Goal: Task Accomplishment & Management: Manage account settings

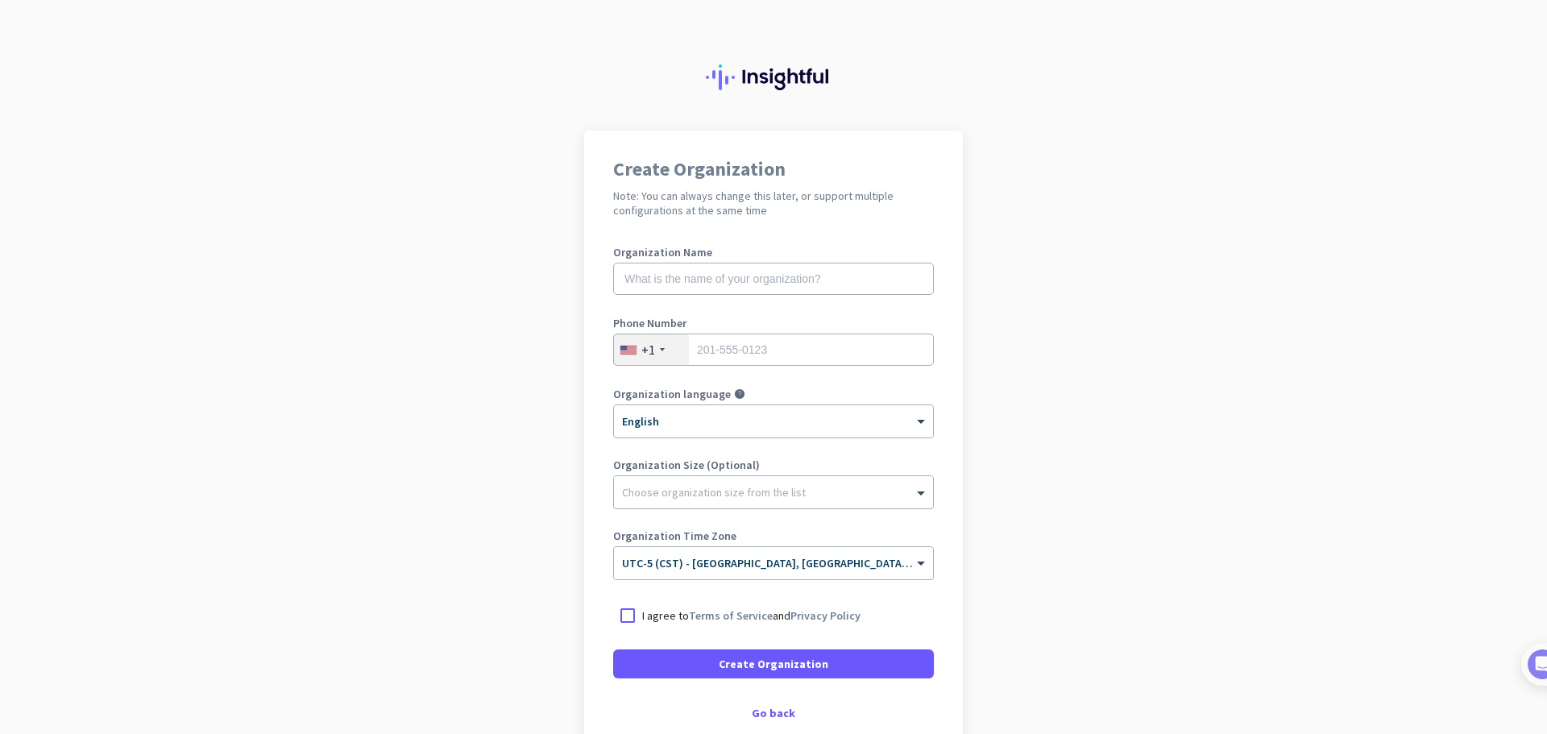
scroll to position [94, 0]
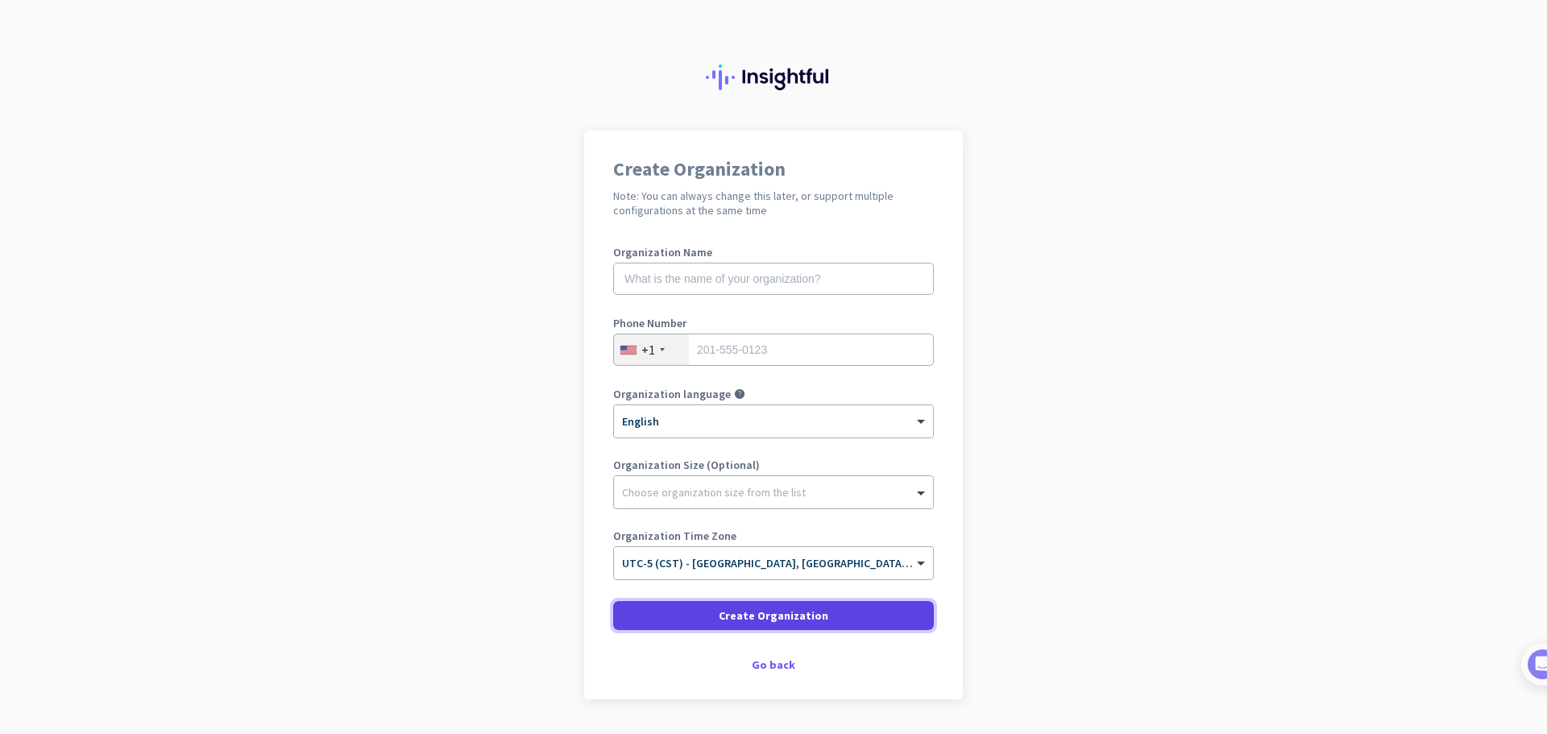
click at [822, 611] on span at bounding box center [773, 615] width 321 height 39
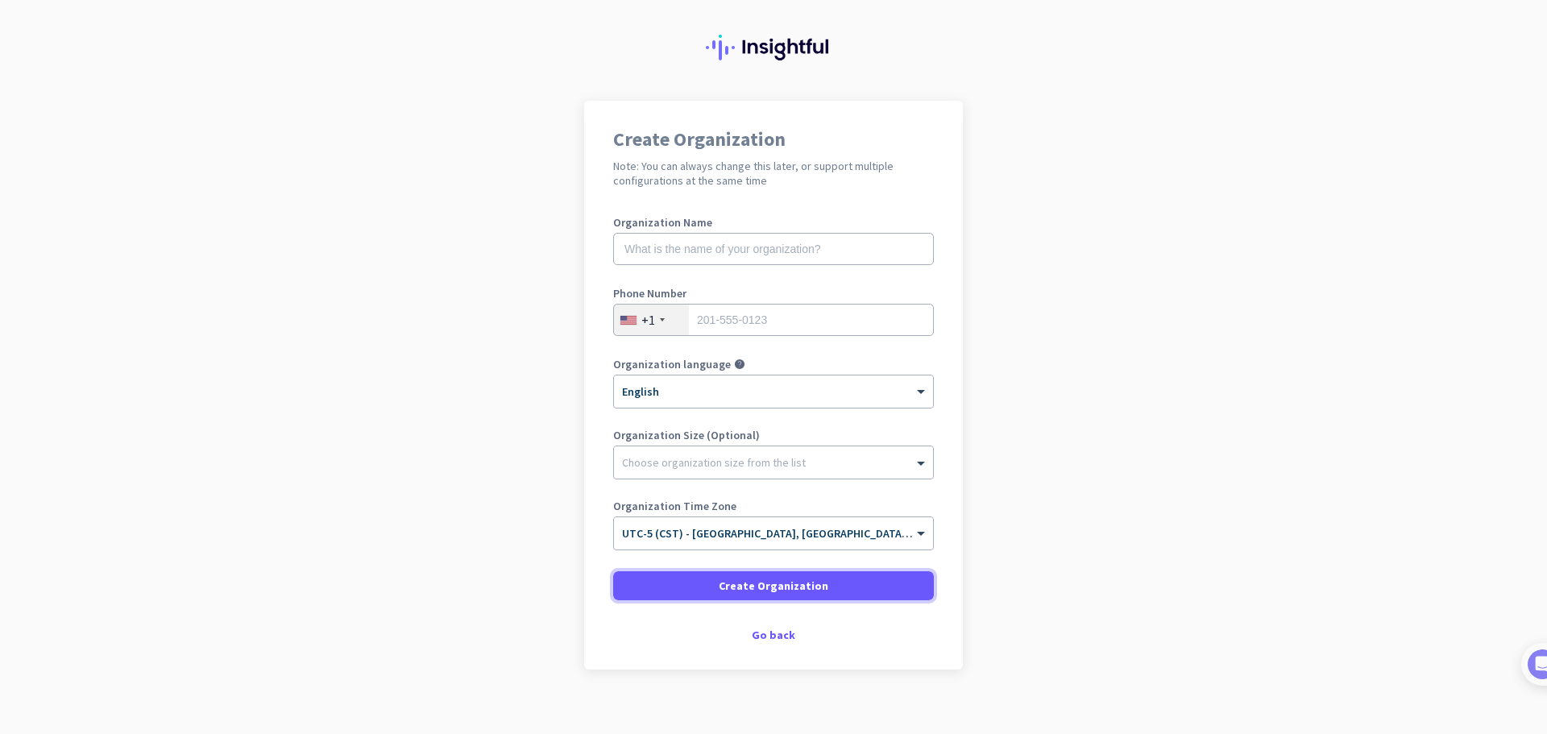
scroll to position [46, 0]
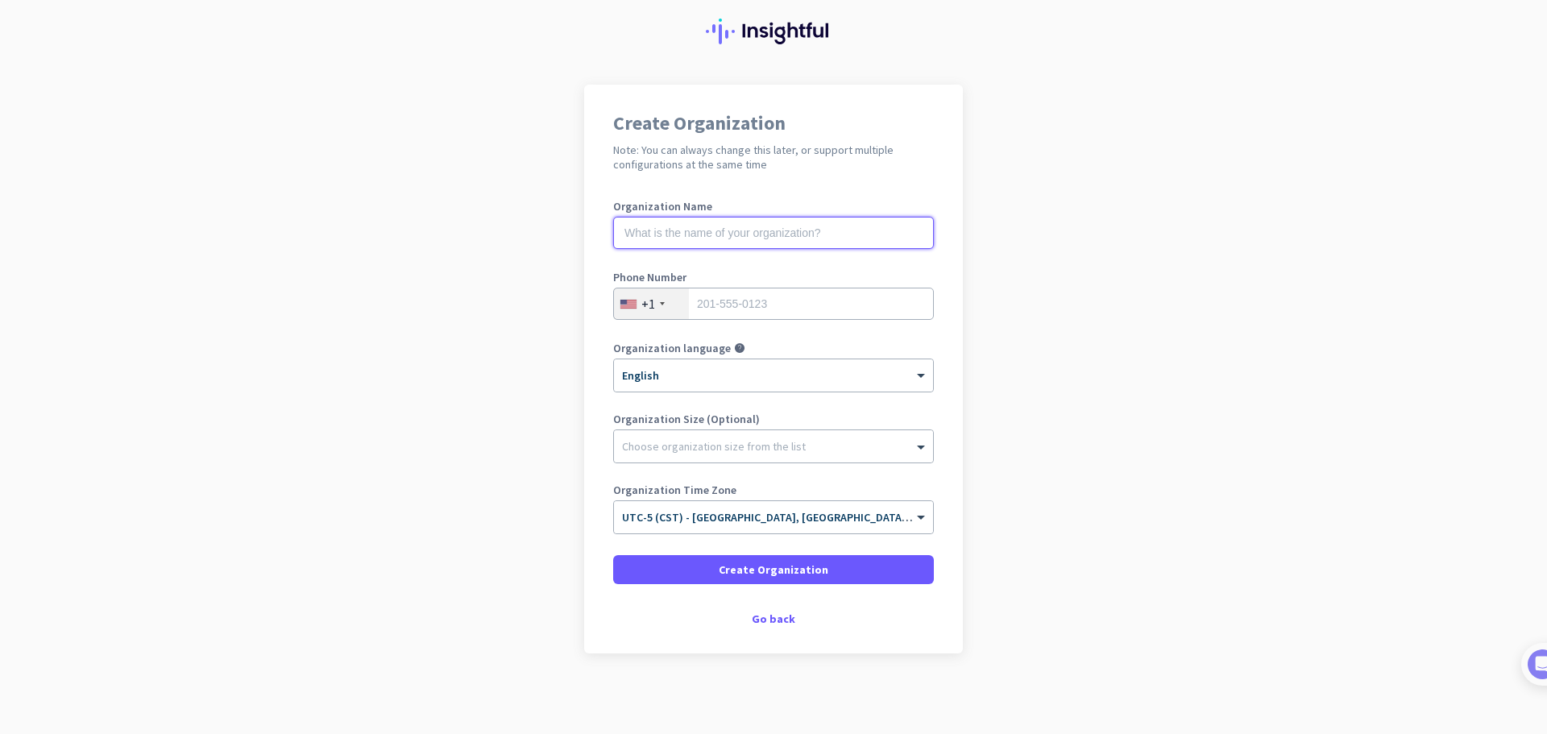
click at [695, 247] on input "text" at bounding box center [773, 233] width 321 height 32
type input "Wisedocs"
click at [718, 292] on input "tel" at bounding box center [773, 304] width 321 height 32
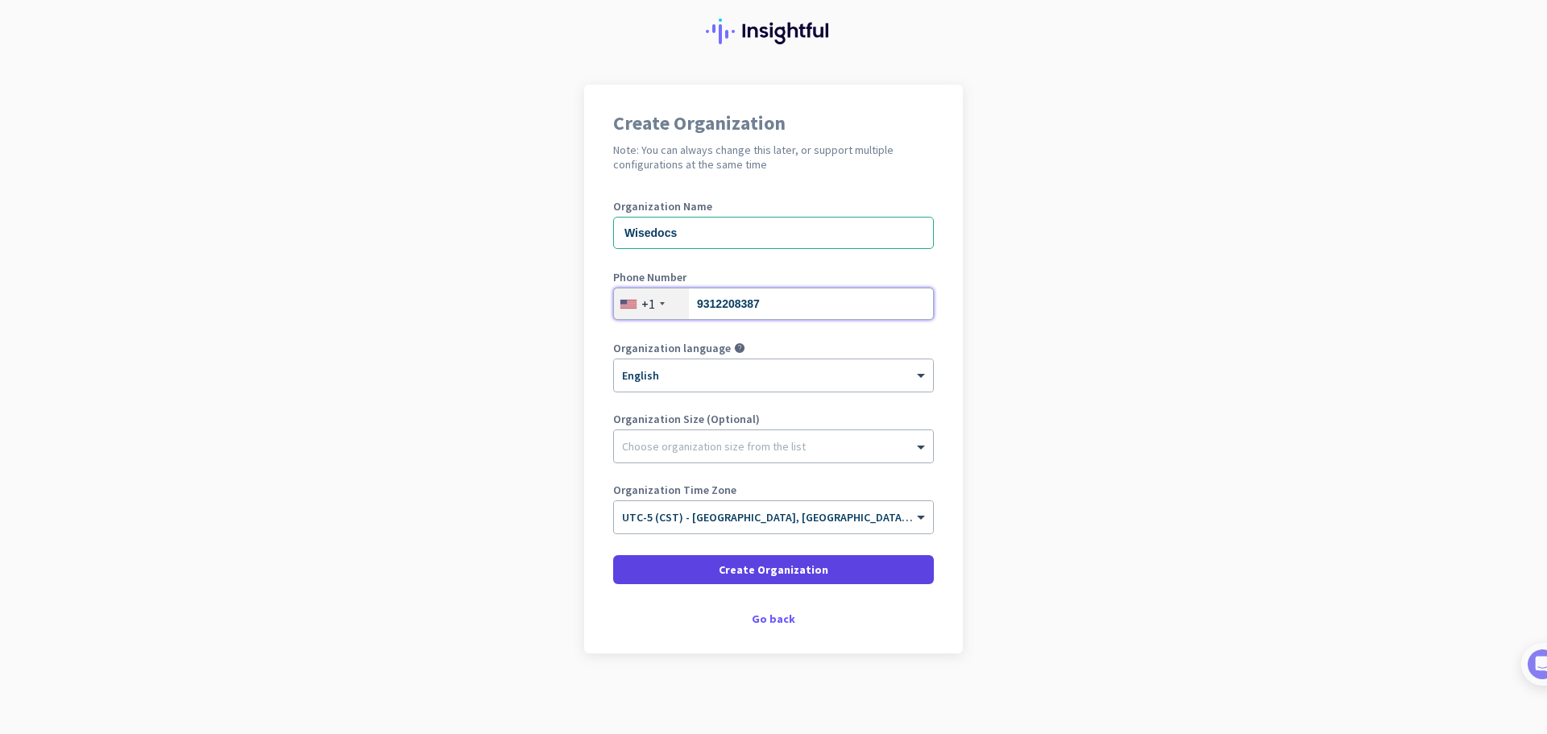
type input "9312208387"
drag, startPoint x: 743, startPoint y: 566, endPoint x: 1001, endPoint y: 589, distance: 258.8
click at [743, 565] on span "Create Organization" at bounding box center [774, 569] width 110 height 16
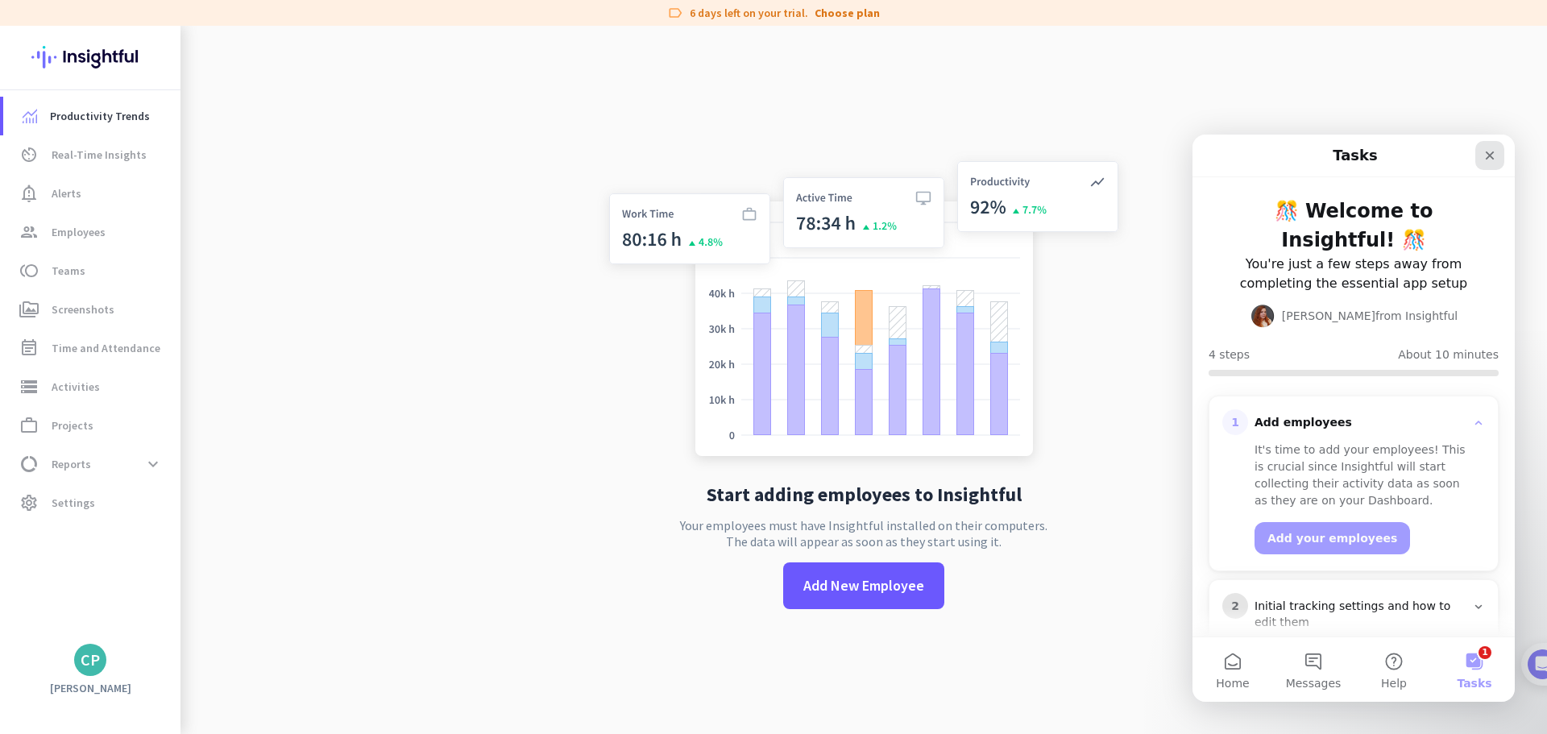
click at [1488, 155] on icon "Close" at bounding box center [1489, 155] width 13 height 13
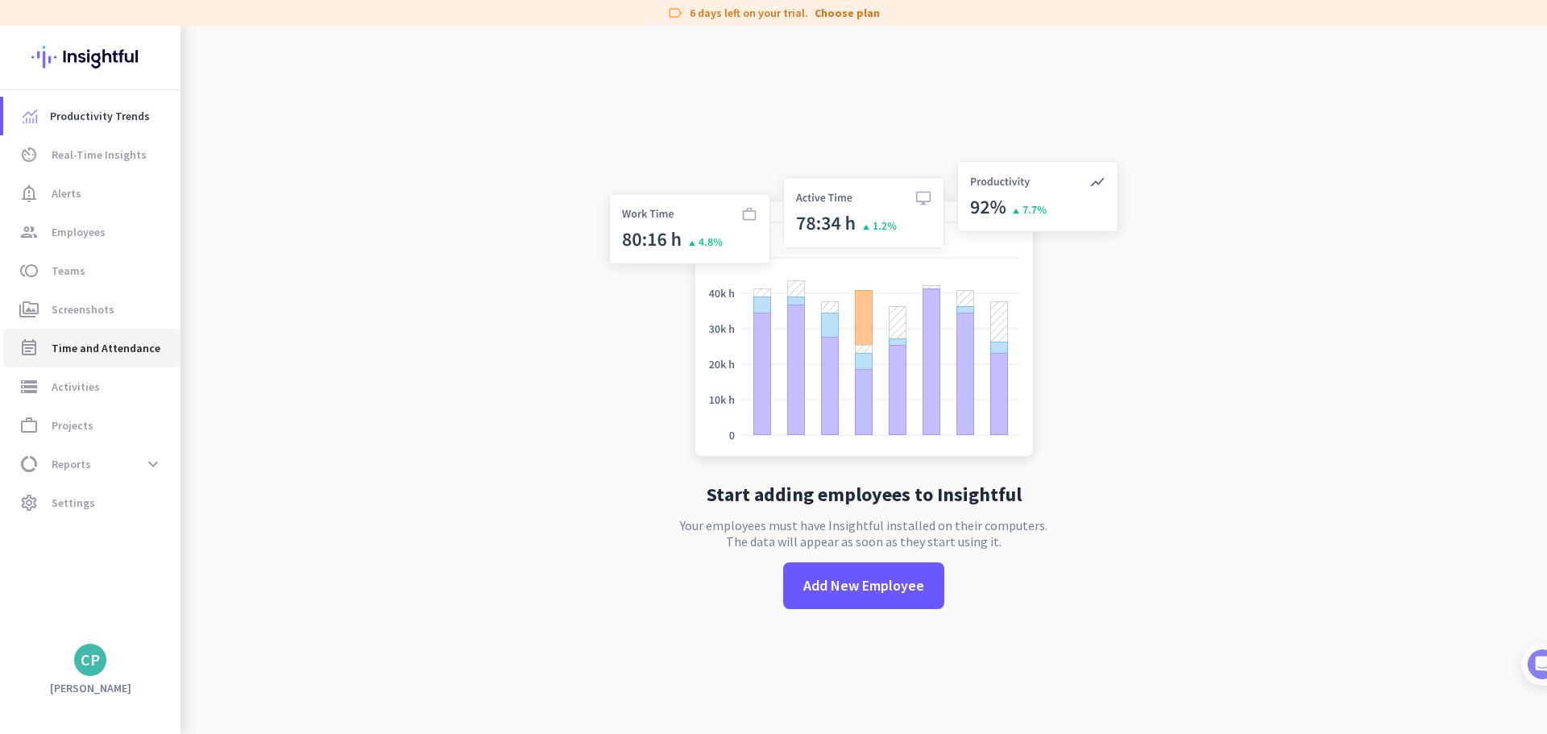
click at [99, 350] on span "Time and Attendance" at bounding box center [106, 347] width 109 height 19
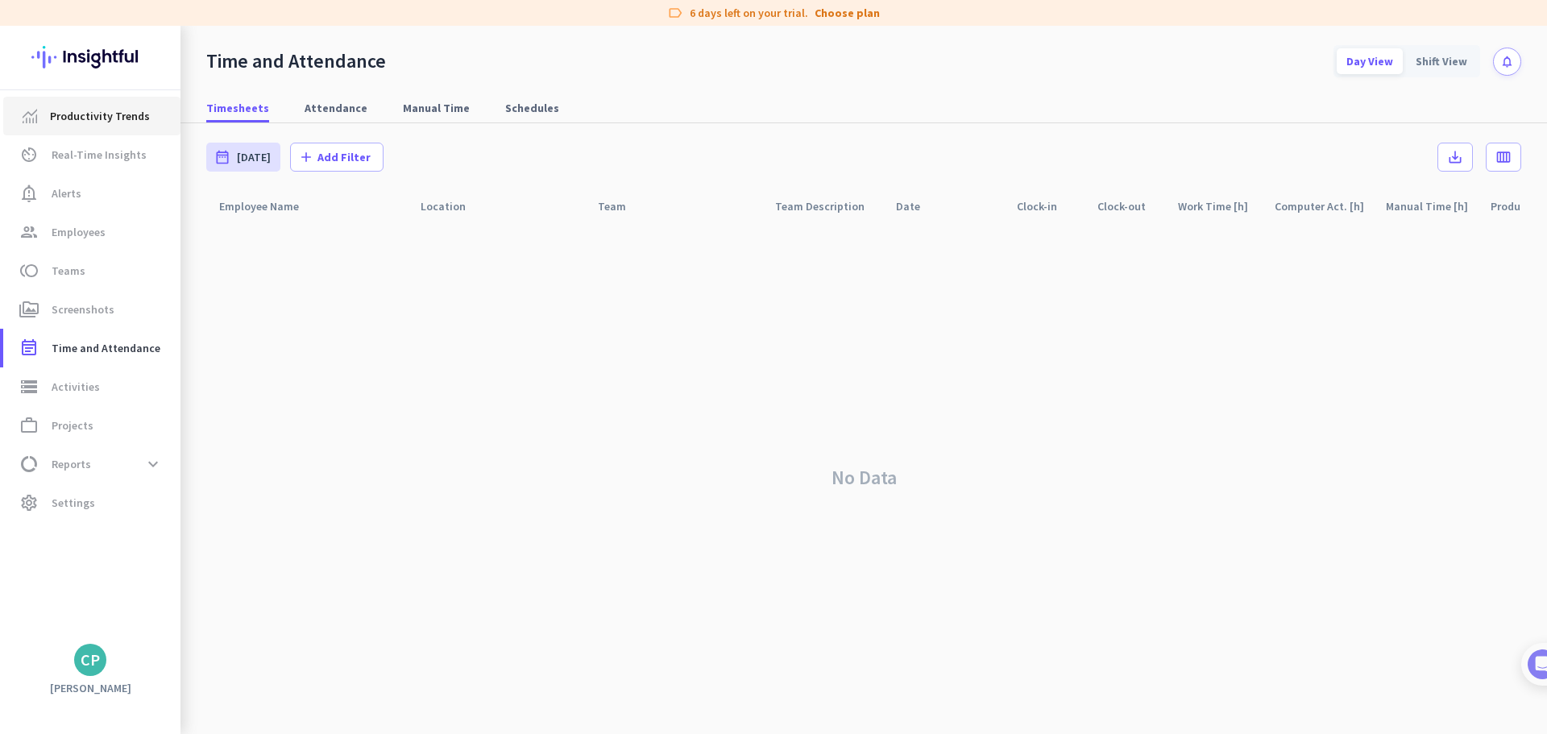
click at [61, 119] on span "Productivity Trends" at bounding box center [100, 115] width 100 height 19
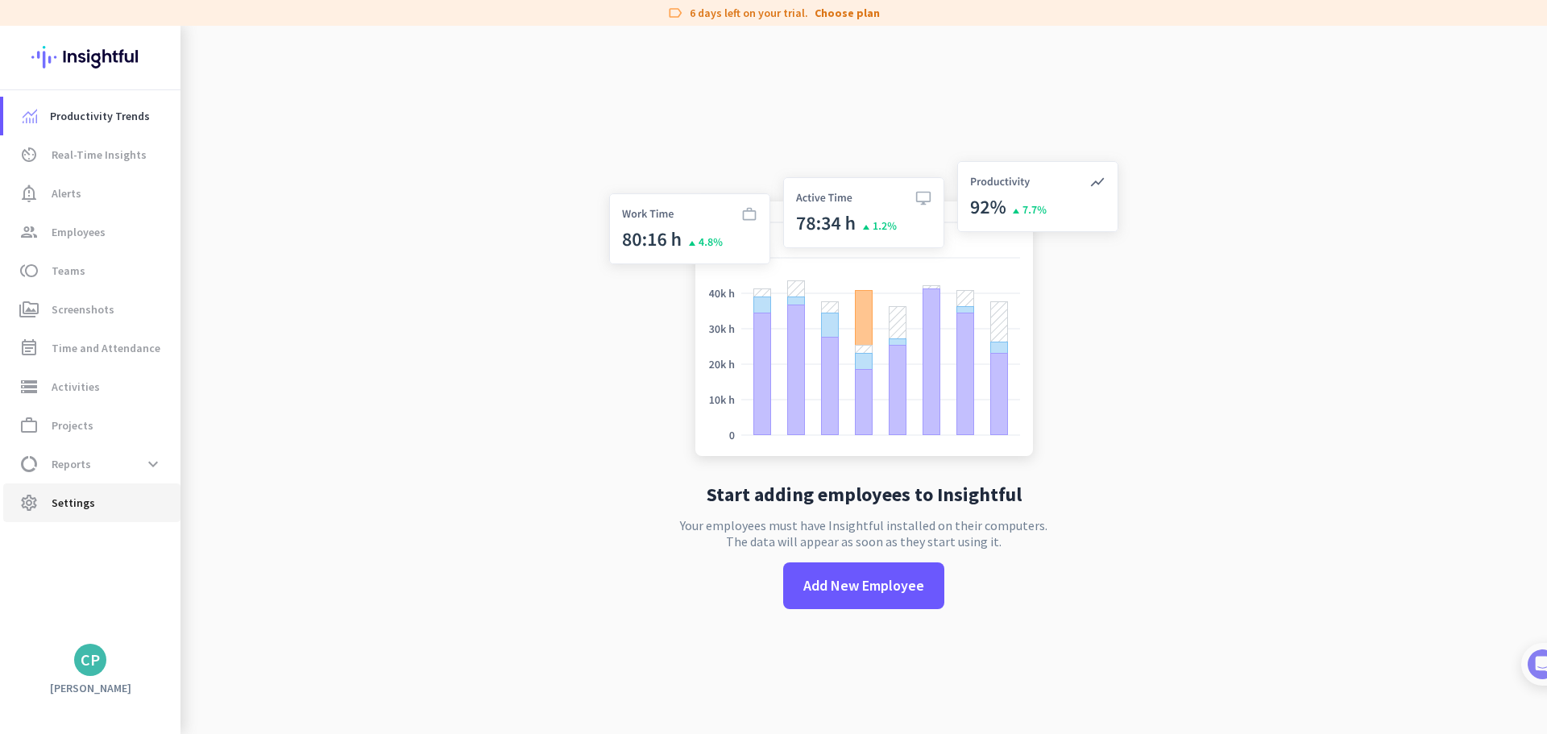
click at [89, 511] on span "Settings" at bounding box center [74, 502] width 44 height 19
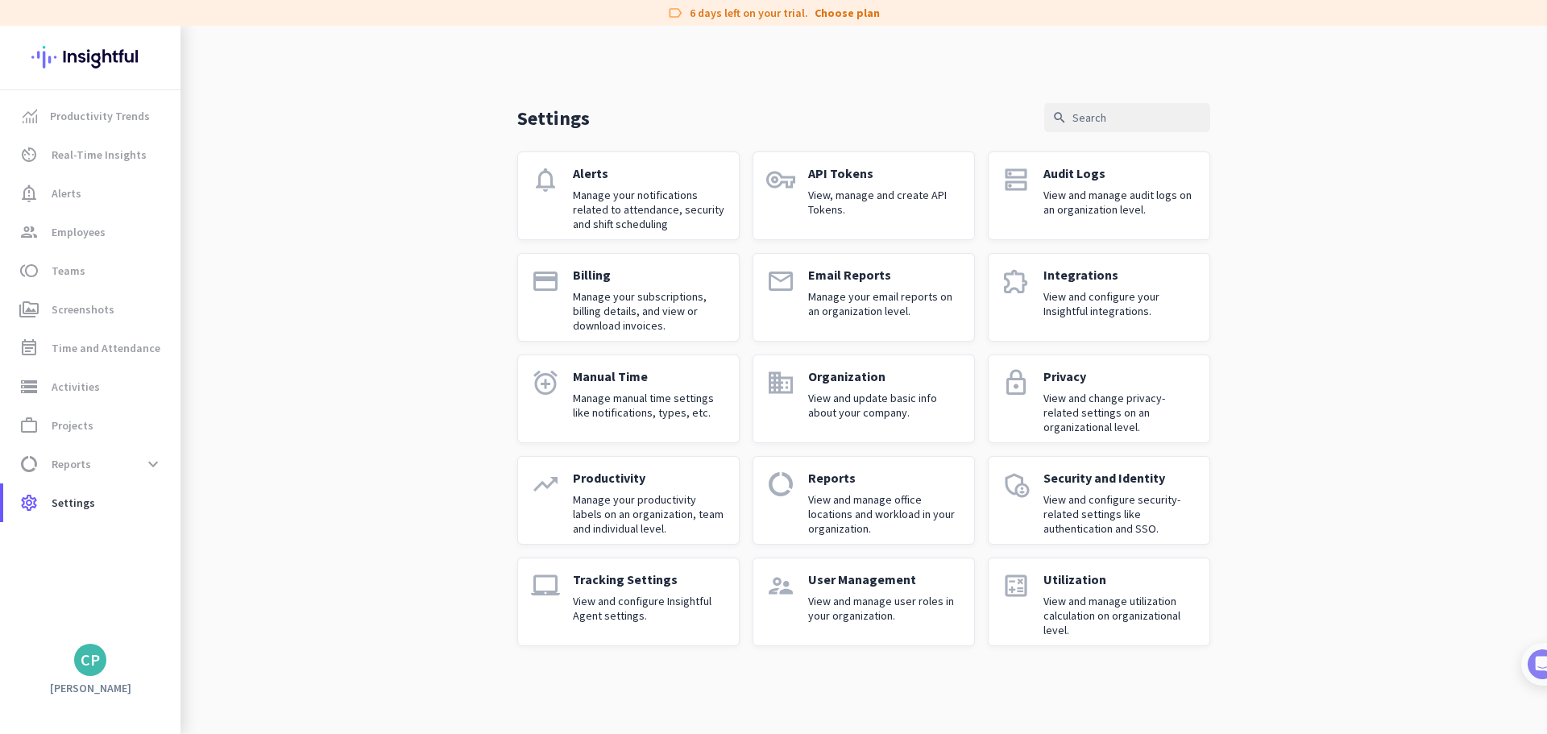
click at [68, 657] on div "CP" at bounding box center [90, 660] width 180 height 32
click at [86, 657] on div "CP" at bounding box center [90, 660] width 19 height 16
click at [177, 537] on span "Personal Settings" at bounding box center [175, 542] width 97 height 15
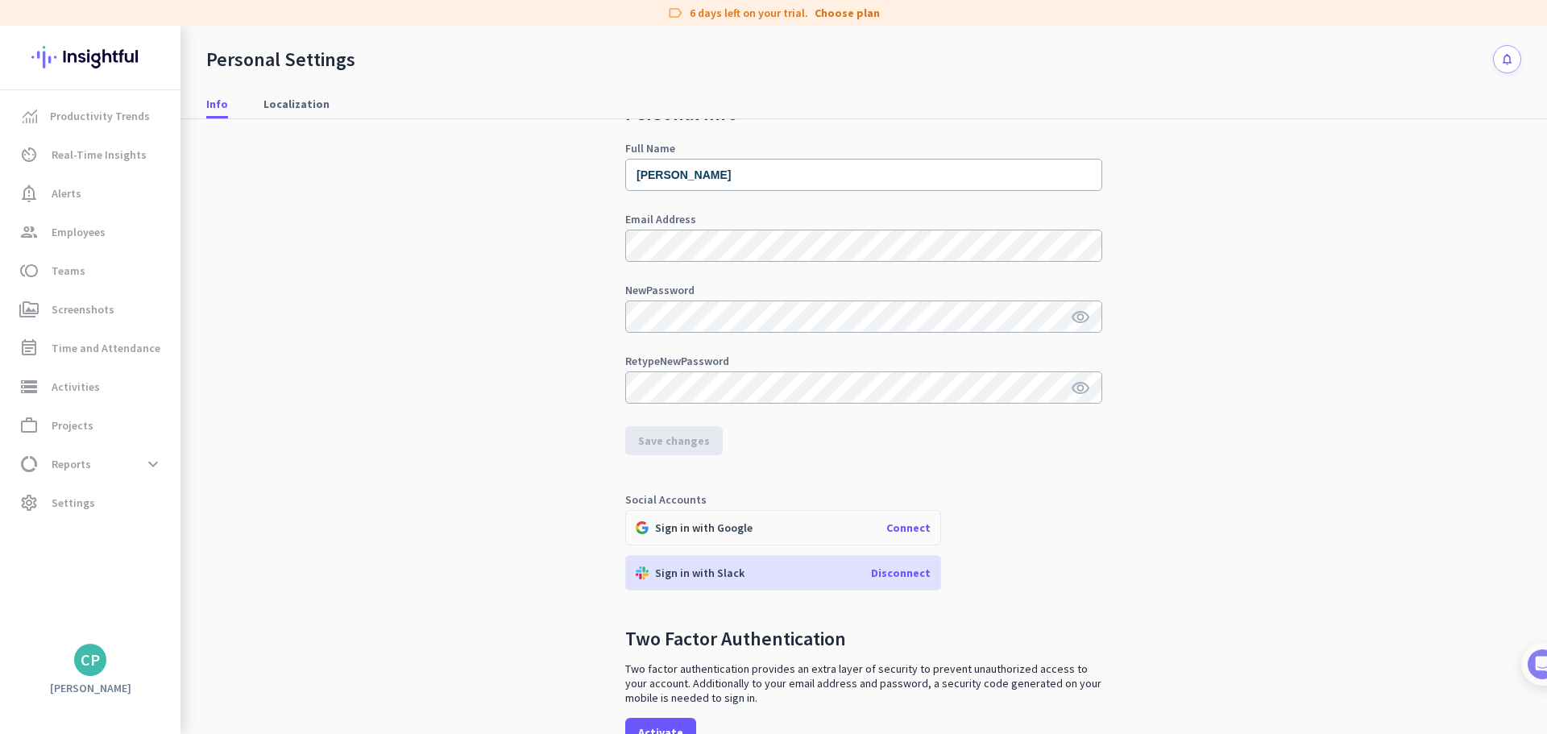
scroll to position [81, 0]
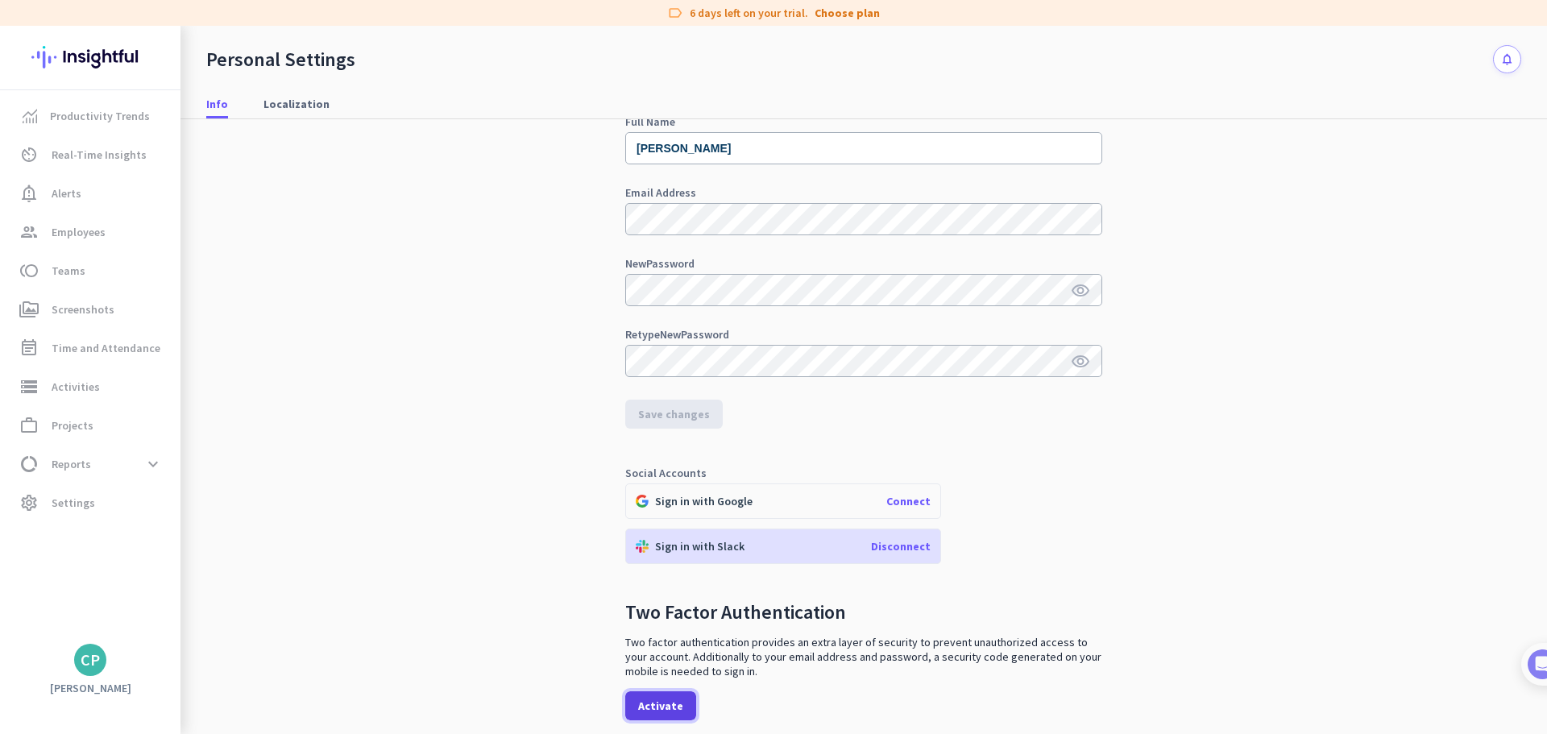
click at [650, 705] on span "Activate" at bounding box center [660, 706] width 45 height 16
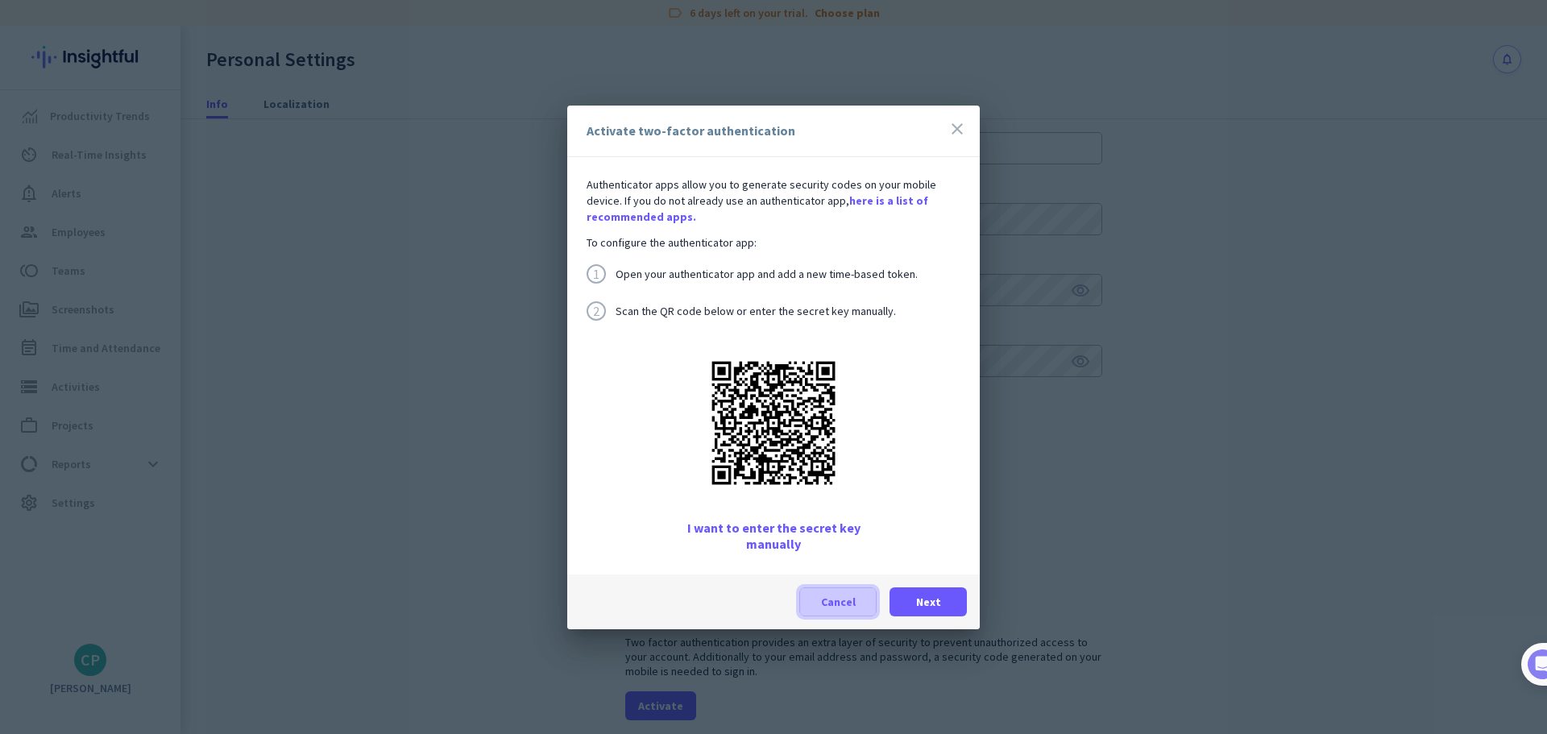
click at [839, 591] on span at bounding box center [838, 601] width 76 height 39
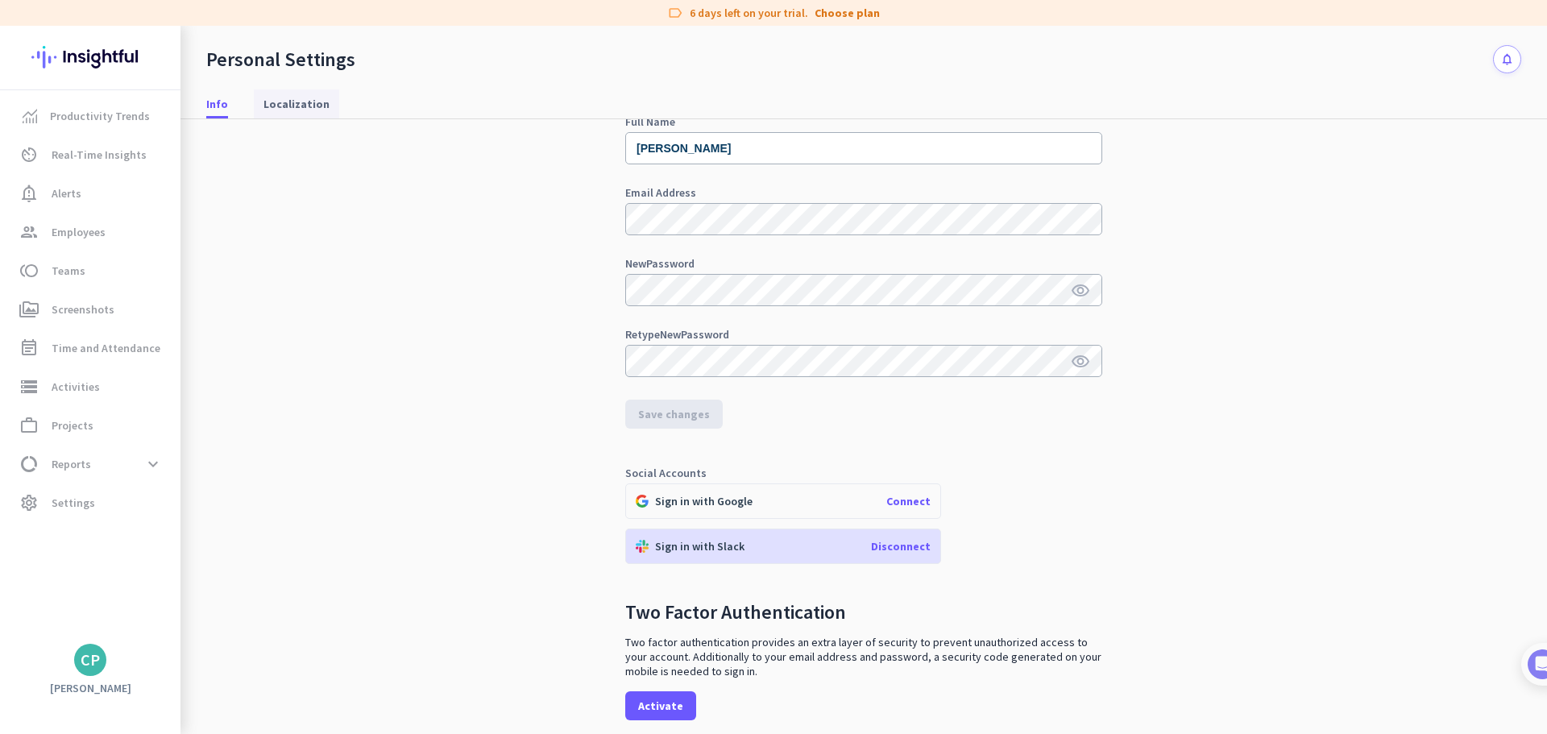
click at [304, 102] on span "Localization" at bounding box center [296, 104] width 66 height 16
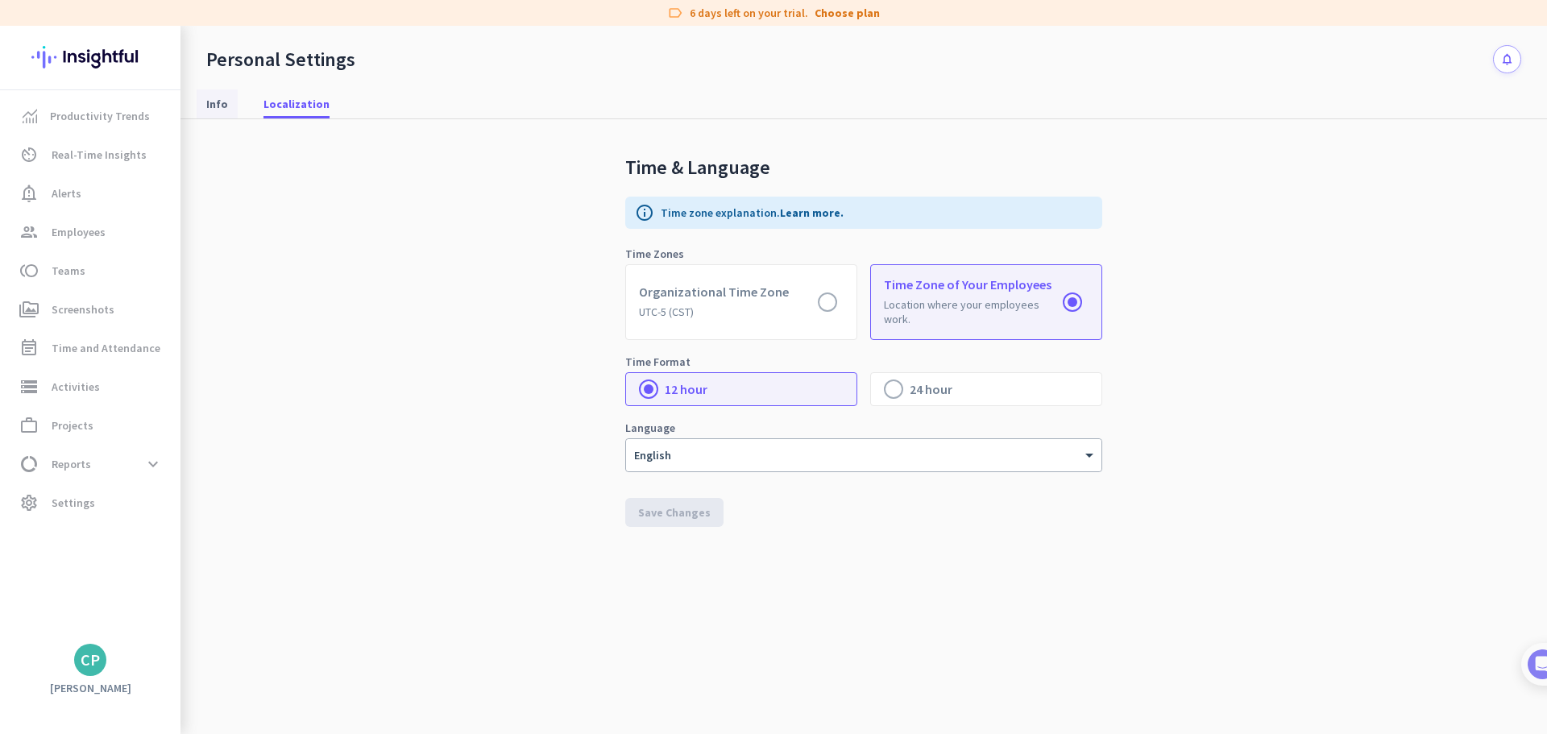
click at [213, 107] on span "Info" at bounding box center [217, 104] width 22 height 16
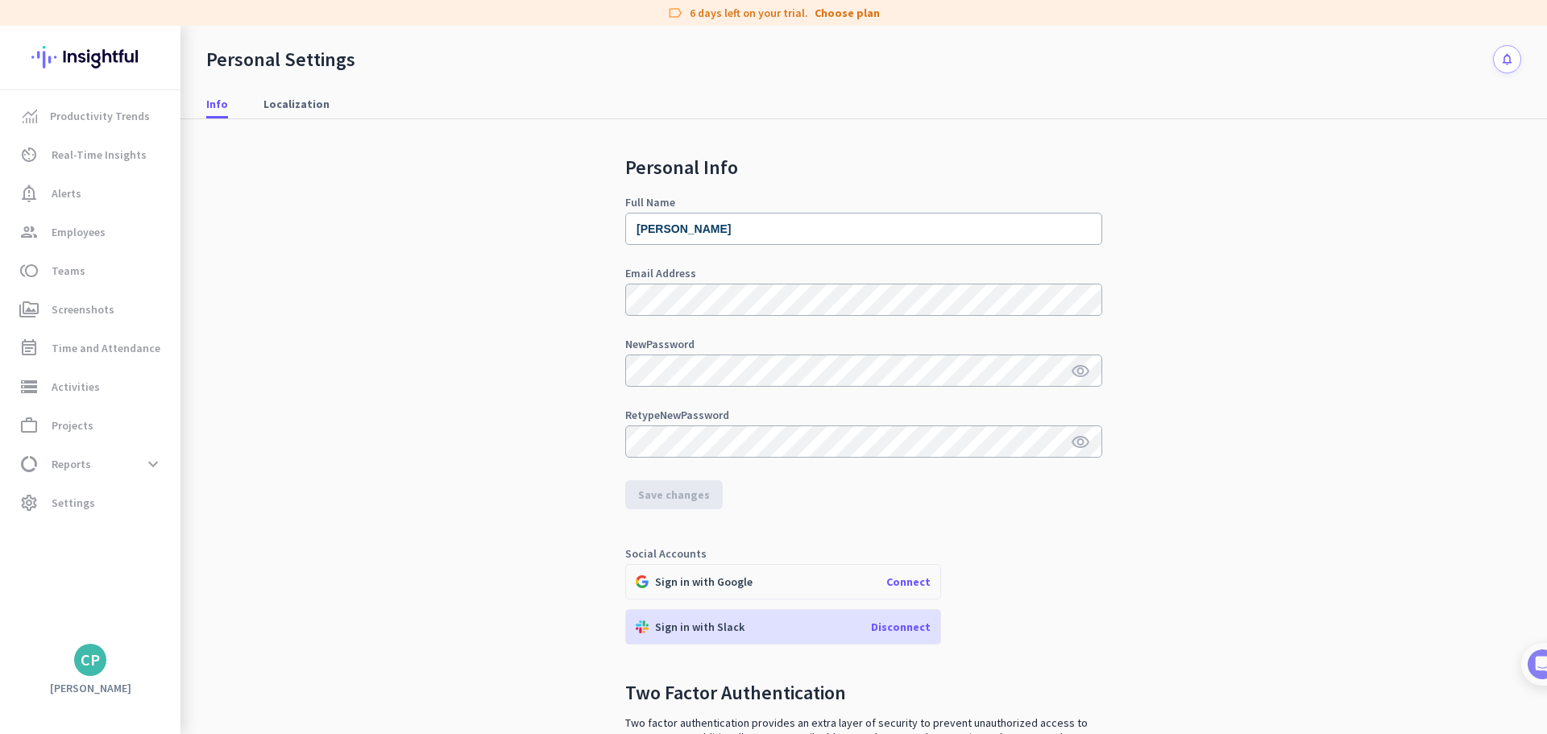
click at [1500, 54] on icon "notifications" at bounding box center [1507, 59] width 14 height 14
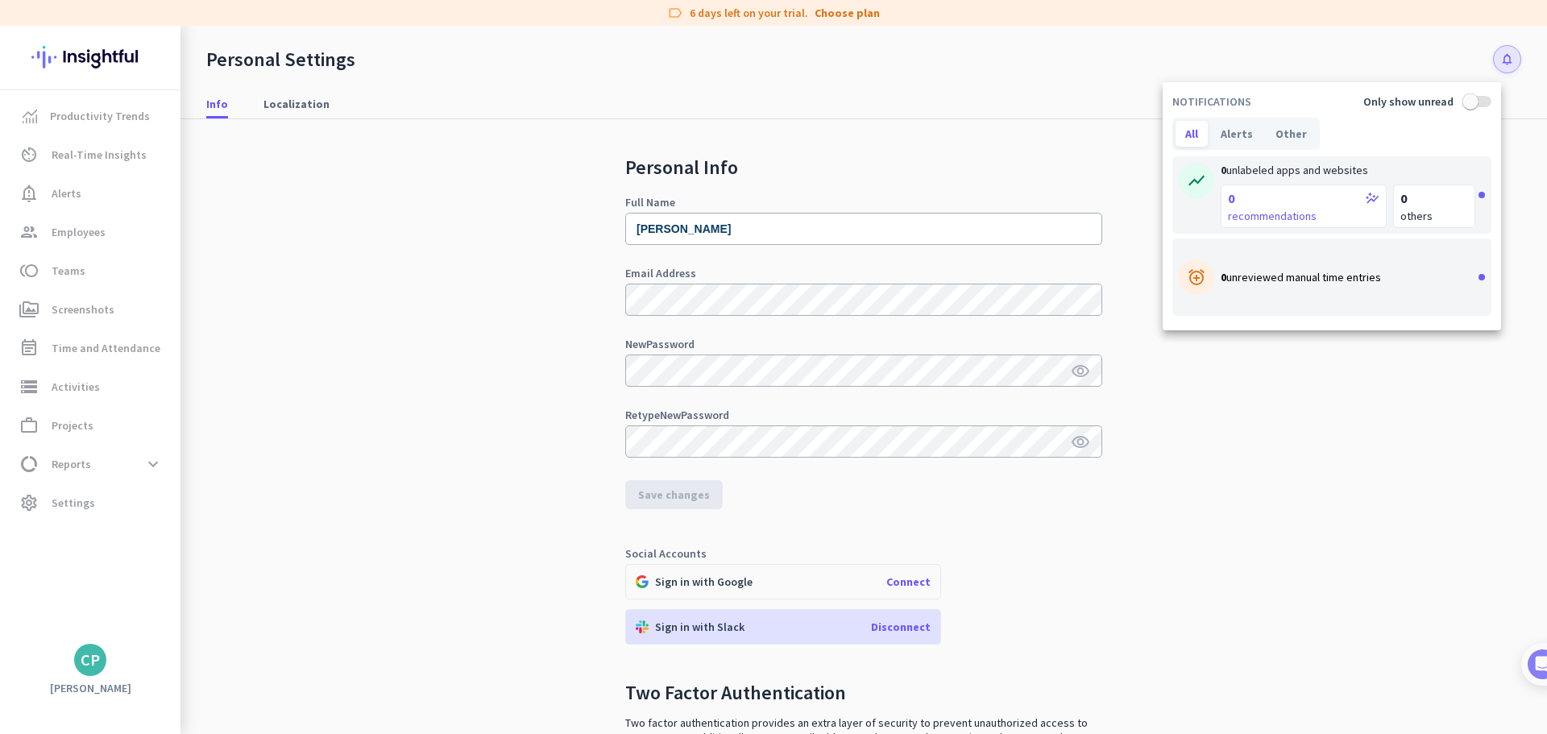
click at [1498, 54] on div at bounding box center [773, 367] width 1547 height 734
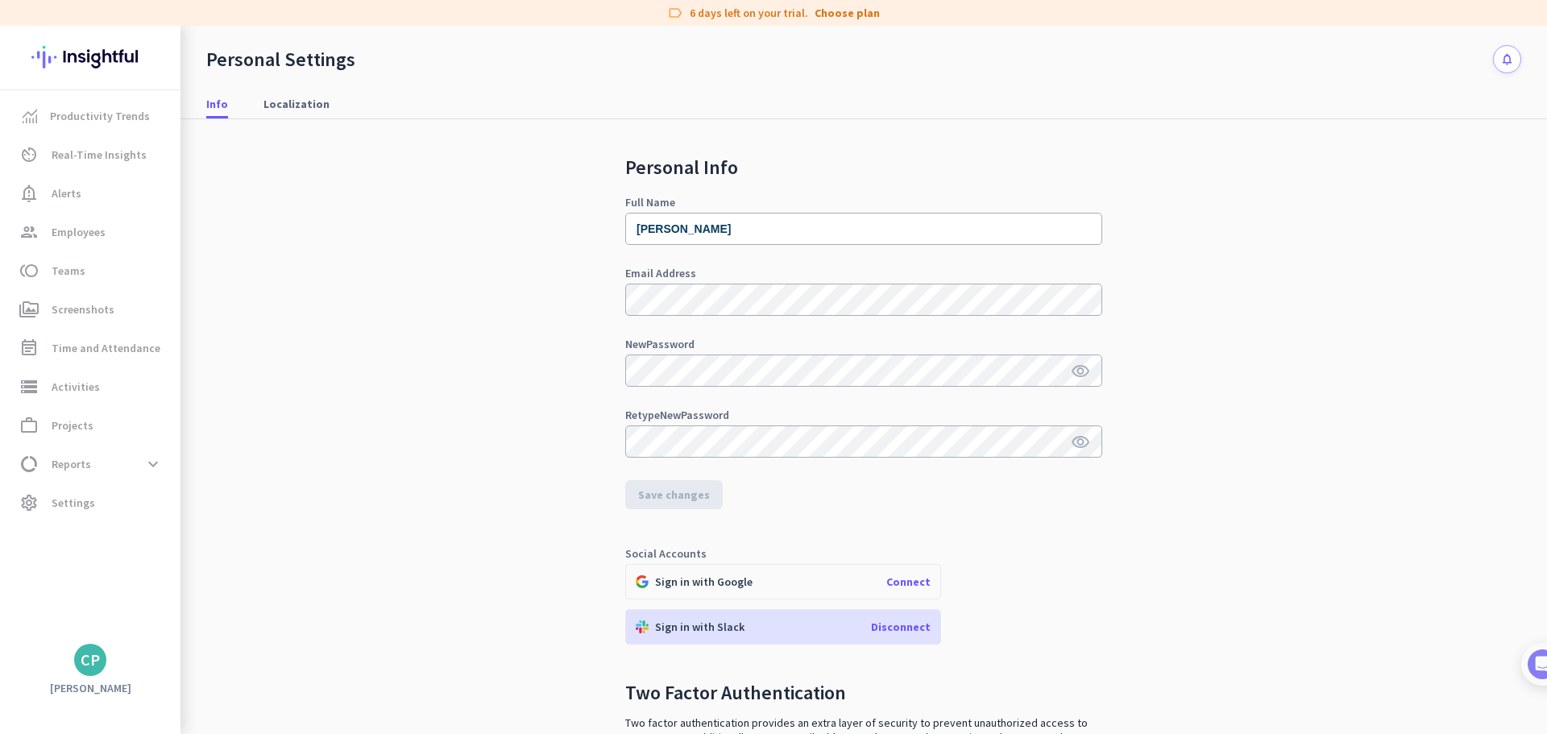
click at [1257, 582] on div "Personal Info Full Name Camille Pennington Email Address New Password visibilit…" at bounding box center [863, 473] width 1315 height 708
click at [1125, 577] on div "Personal Info Full Name Camille Pennington Email Address New Password visibilit…" at bounding box center [863, 473] width 1315 height 708
